Goal: Transaction & Acquisition: Book appointment/travel/reservation

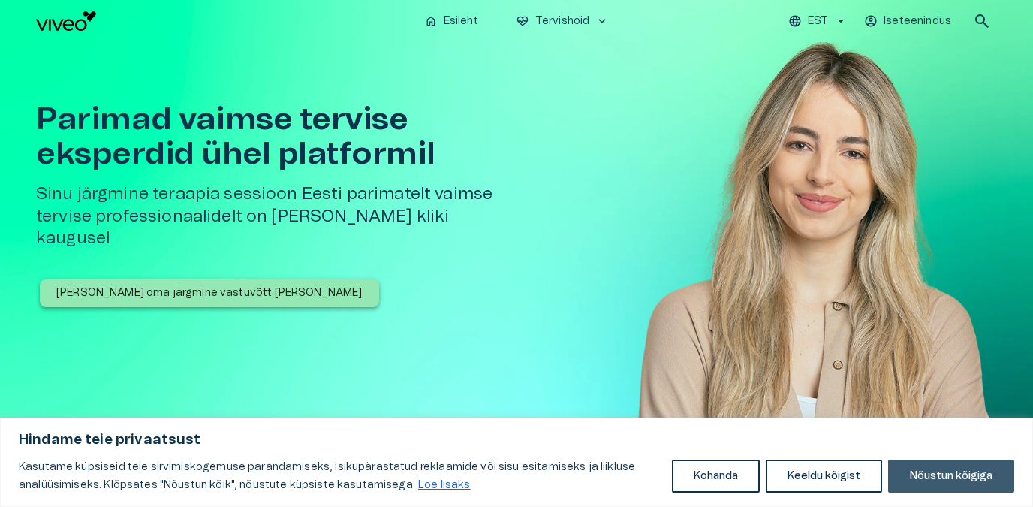
click at [918, 466] on button "Nõustun kõigiga" at bounding box center [951, 475] width 126 height 33
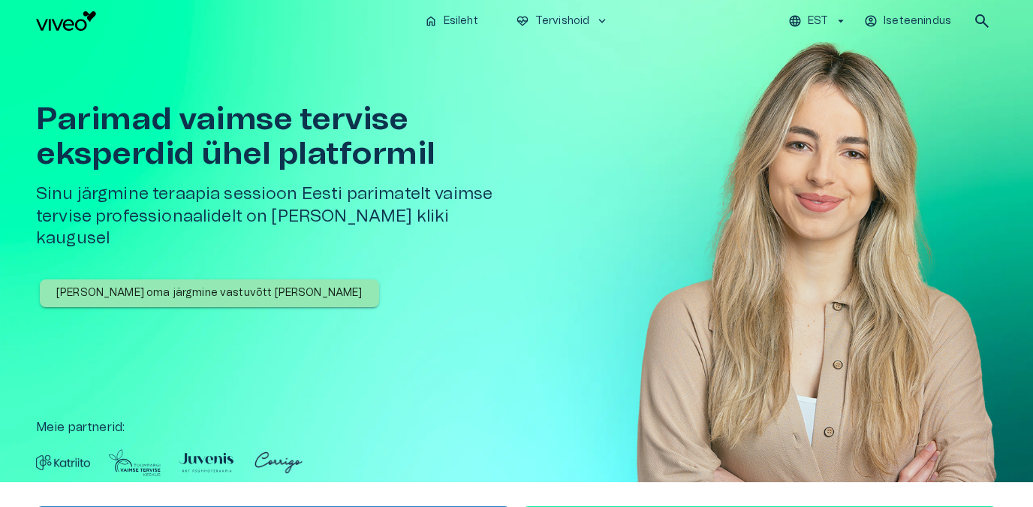
click at [239, 285] on p "[PERSON_NAME] oma järgmine vastuvõtt [PERSON_NAME]" at bounding box center [209, 293] width 306 height 16
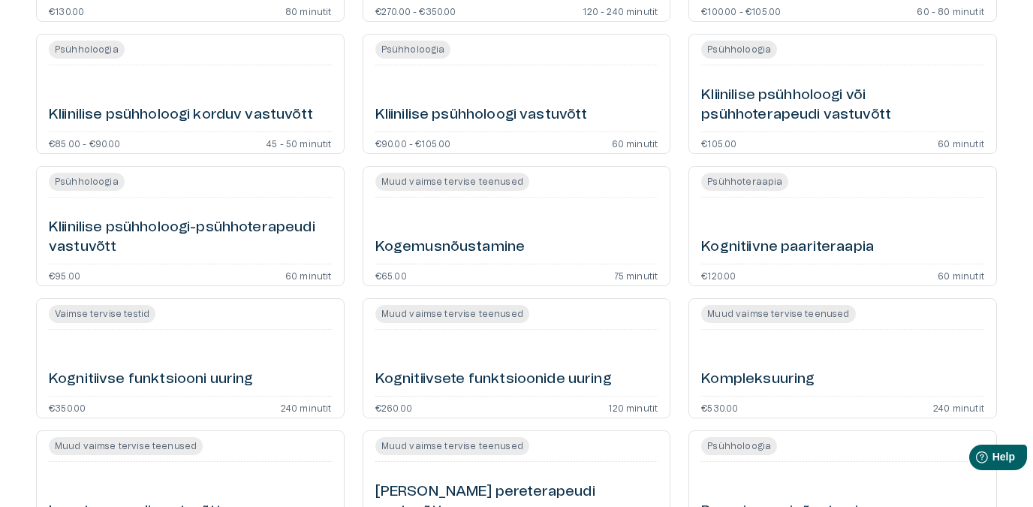
scroll to position [449, 0]
